Goal: Task Accomplishment & Management: Use online tool/utility

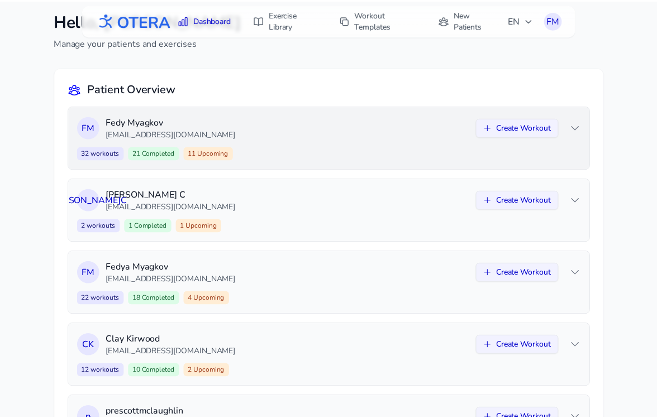
scroll to position [39, 0]
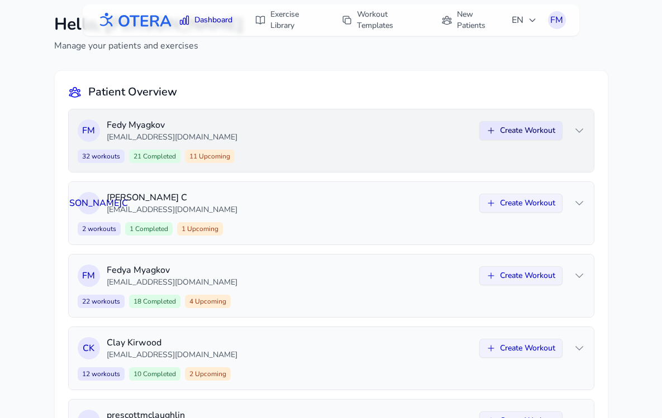
click at [518, 135] on button "Create Workout" at bounding box center [520, 130] width 83 height 19
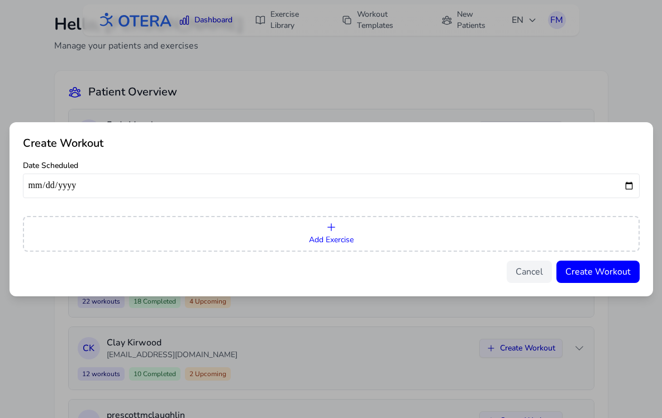
click at [368, 240] on button "Add Exercise" at bounding box center [331, 234] width 617 height 36
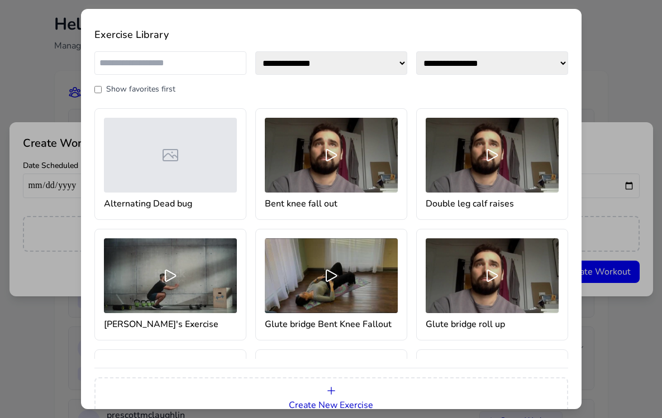
click at [316, 144] on div at bounding box center [331, 155] width 133 height 75
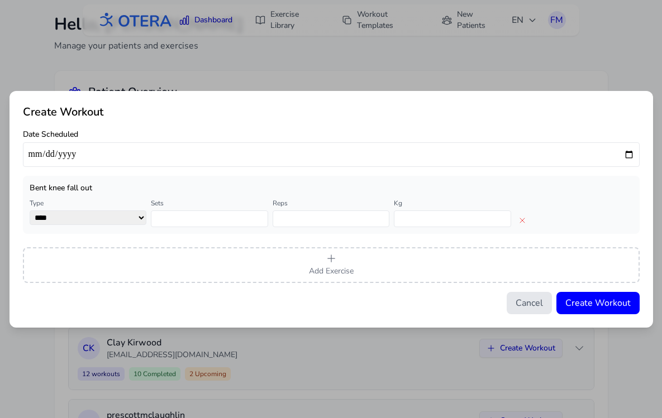
click at [535, 306] on button "Cancel" at bounding box center [529, 303] width 45 height 22
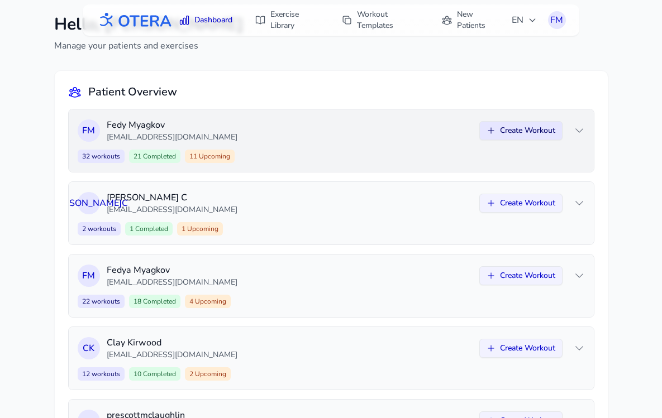
click at [511, 128] on button "Create Workout" at bounding box center [520, 130] width 83 height 19
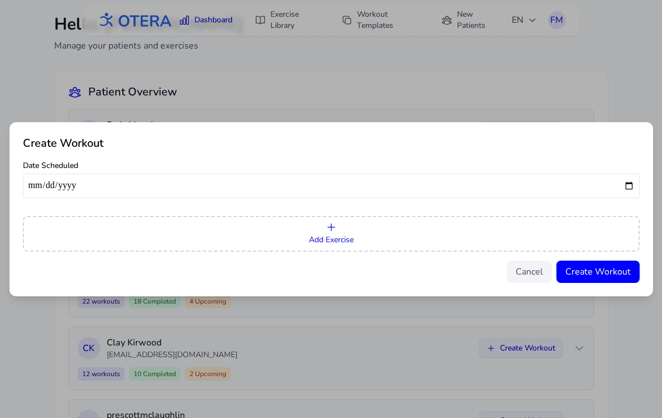
click at [348, 246] on button "Add Exercise" at bounding box center [331, 234] width 617 height 36
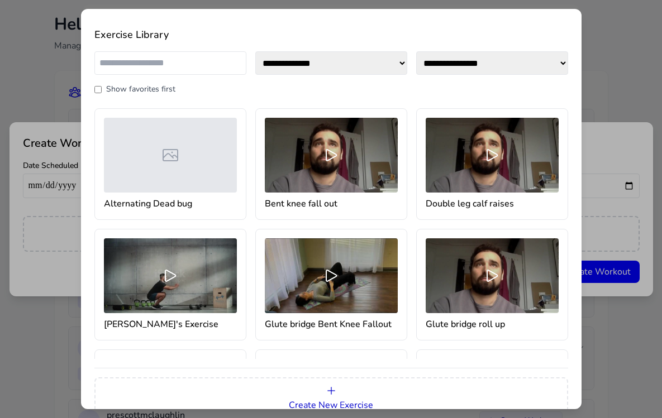
click at [327, 187] on div at bounding box center [331, 155] width 133 height 75
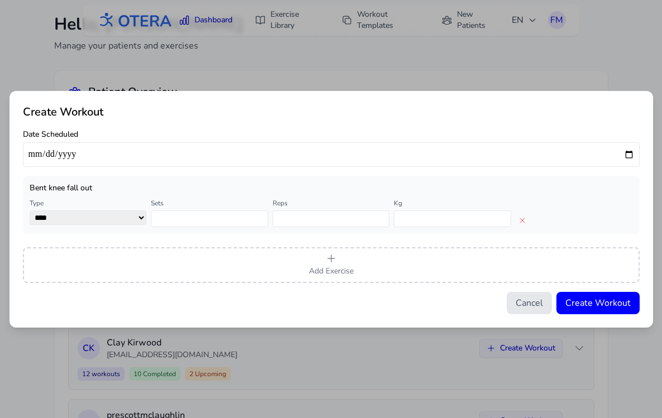
click at [537, 298] on button "Cancel" at bounding box center [529, 303] width 45 height 22
